Goal: Transaction & Acquisition: Register for event/course

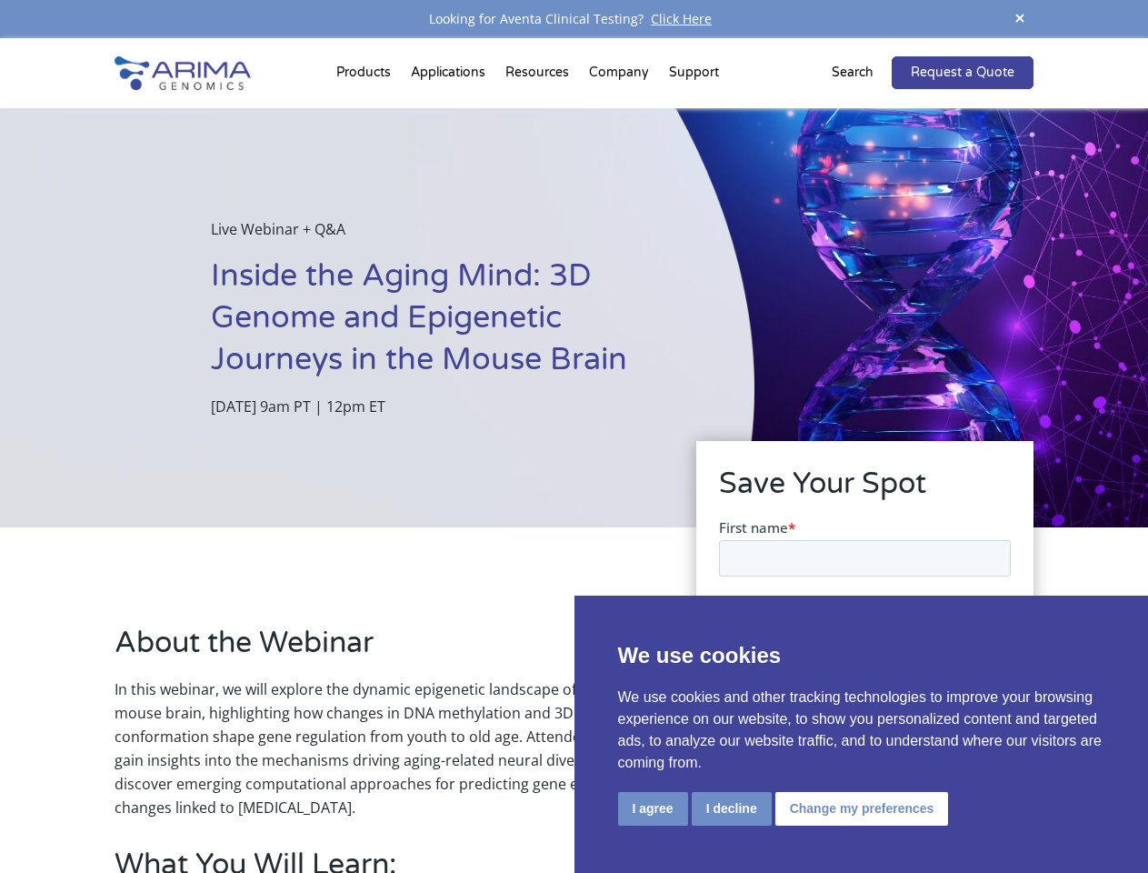
click at [574, 436] on div "Live Webinar + Q&A Inside the Aging Mind: 3D Genome and Epigenetic Journeys in …" at bounding box center [377, 317] width 755 height 419
click at [653, 808] on button "I agree" at bounding box center [653, 809] width 70 height 34
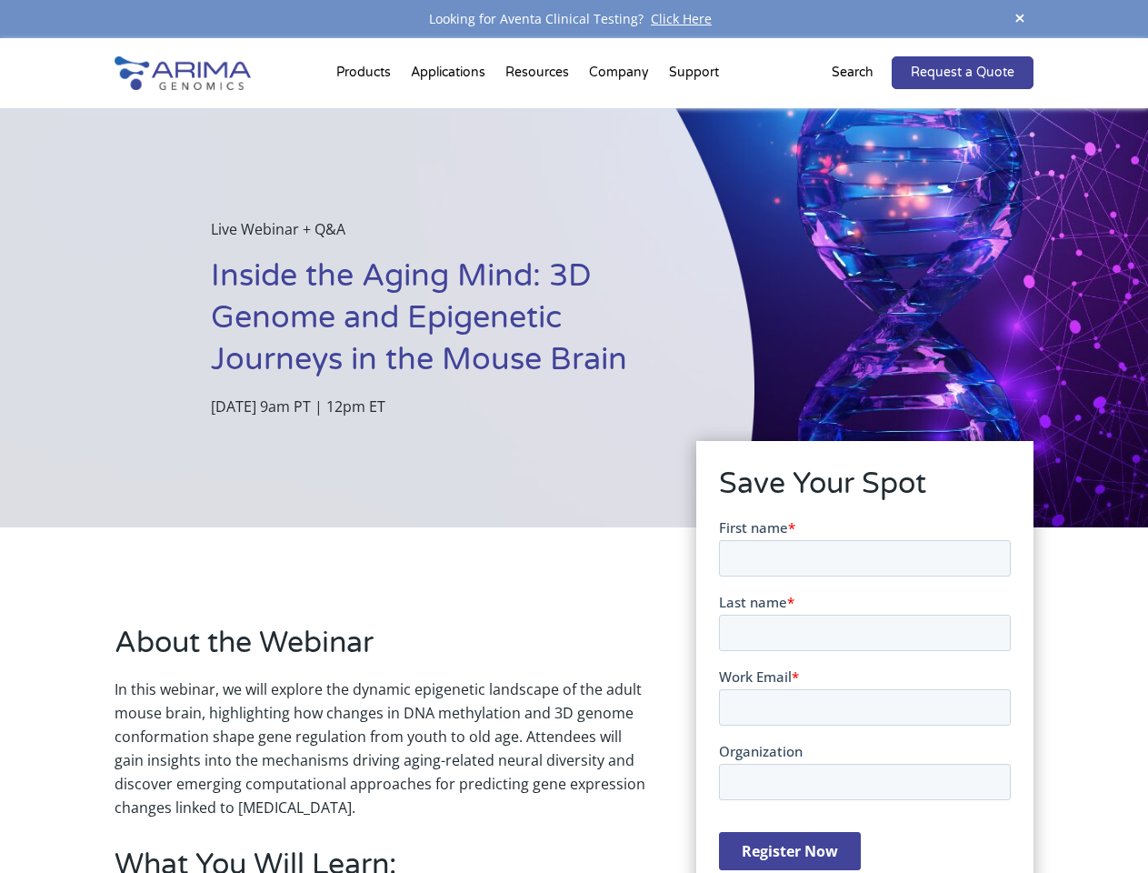
click at [730, 807] on form "First name * Last name * Work Email * Organization Register Now" at bounding box center [864, 700] width 292 height 367
click at [858, 807] on form "First name * Last name * Work Email * Organization Register Now" at bounding box center [864, 700] width 292 height 367
click at [1020, 19] on span at bounding box center [1020, 19] width 27 height 25
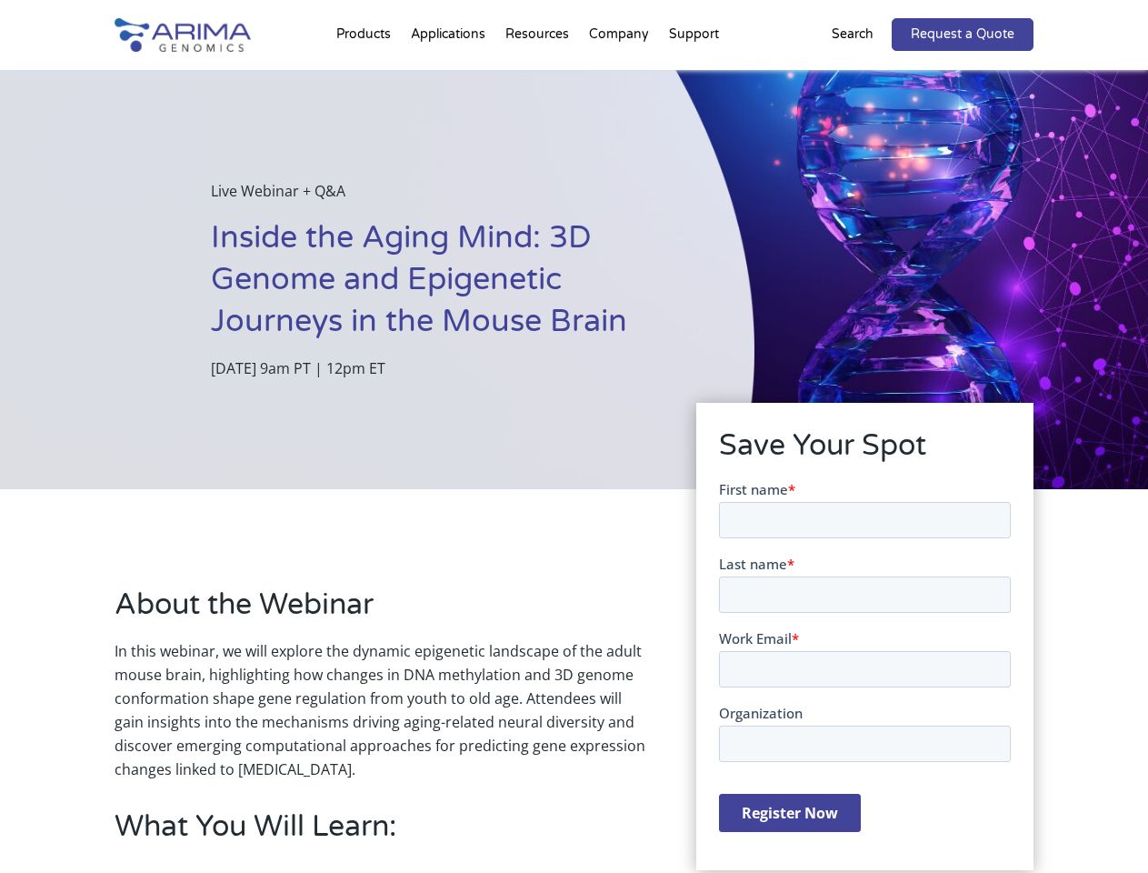
click at [574, 456] on div "Live Webinar + Q&A Inside the Aging Mind: 3D Genome and Epigenetic Journeys in …" at bounding box center [377, 279] width 755 height 419
click at [366, 76] on div "Live Webinar + Q&A Inside the Aging Mind: 3D Genome and Epigenetic Journeys in …" at bounding box center [377, 279] width 755 height 419
